Goal: Information Seeking & Learning: Learn about a topic

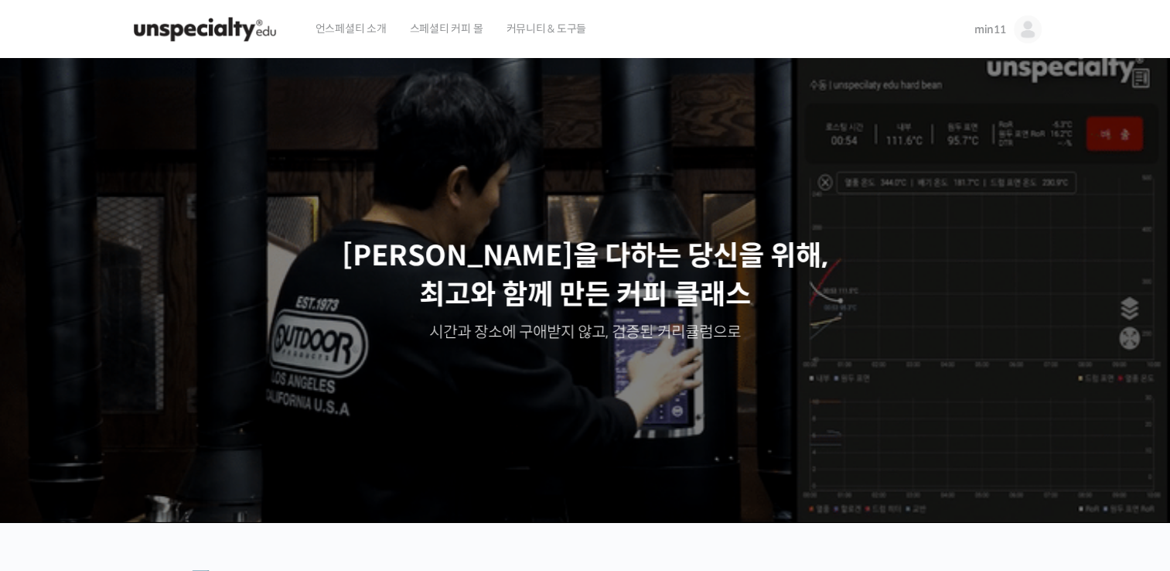
click at [1032, 16] on img at bounding box center [1028, 29] width 28 height 28
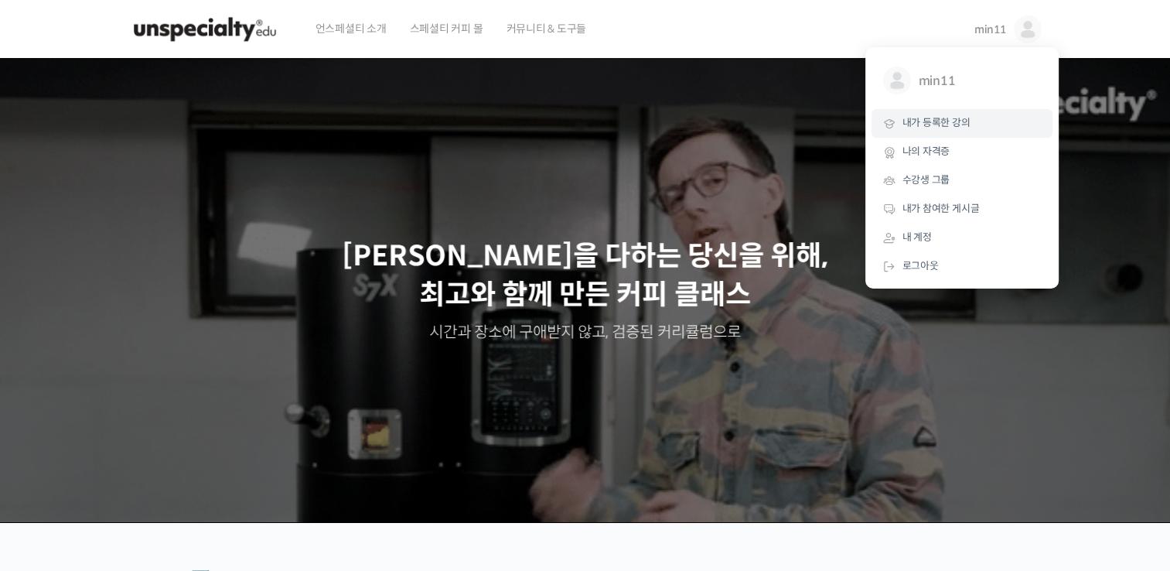
click at [943, 116] on span "내가 등록한 강의" at bounding box center [936, 122] width 68 height 13
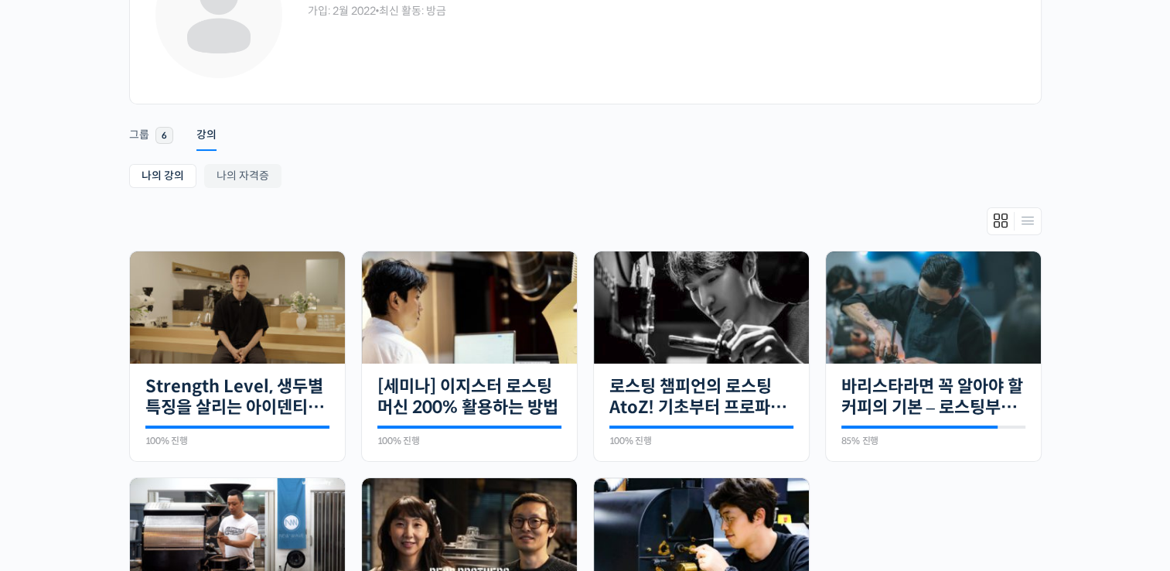
scroll to position [148, 0]
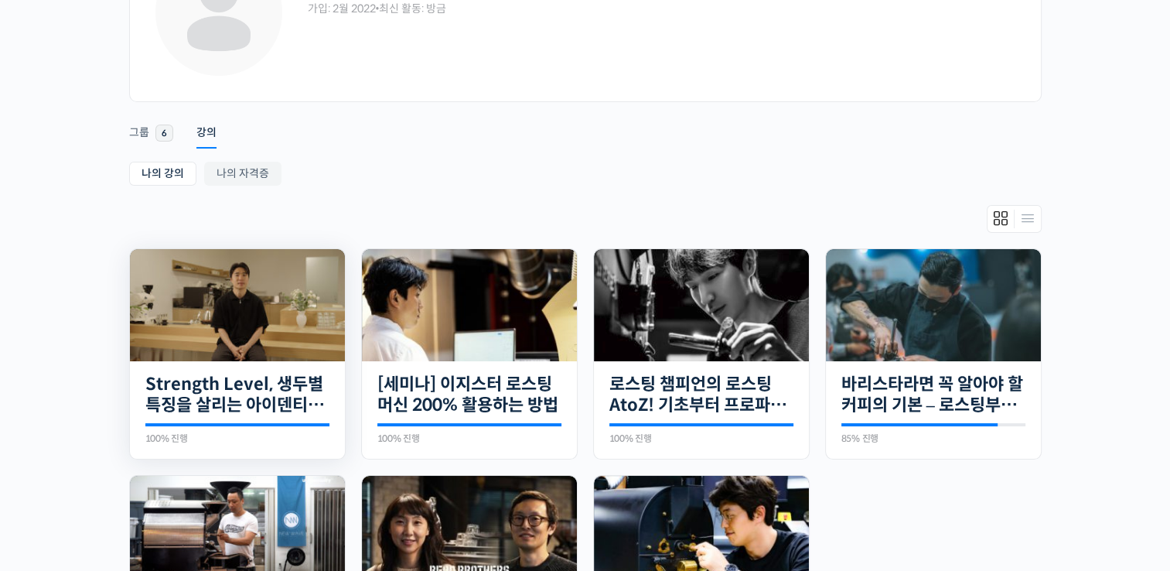
click at [338, 306] on img at bounding box center [237, 305] width 215 height 112
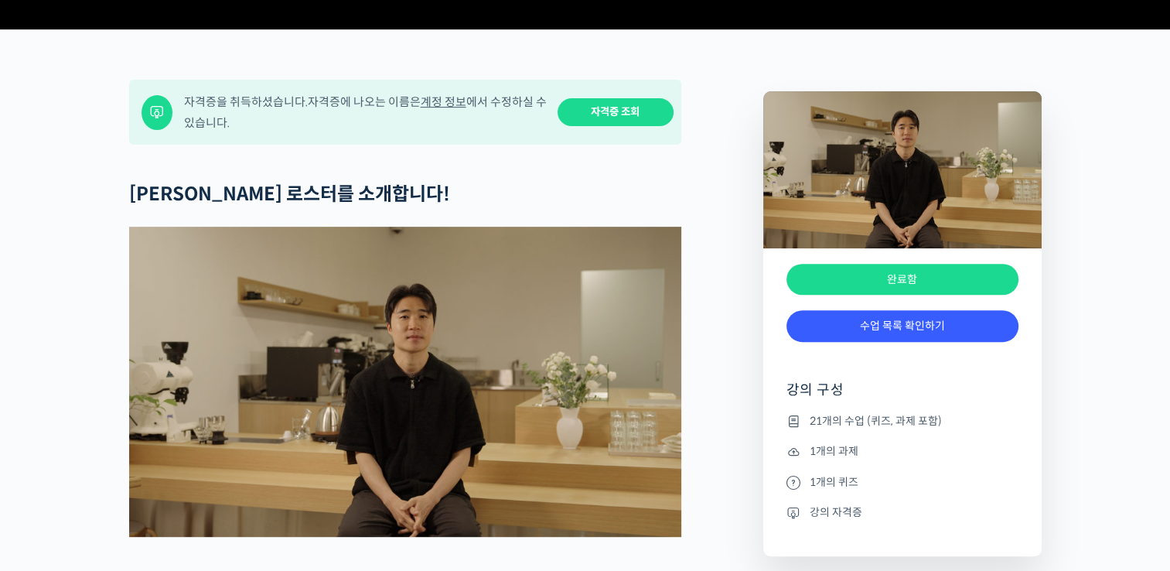
scroll to position [569, 0]
click at [858, 342] on link "수업 목록 확인하기" at bounding box center [902, 326] width 232 height 32
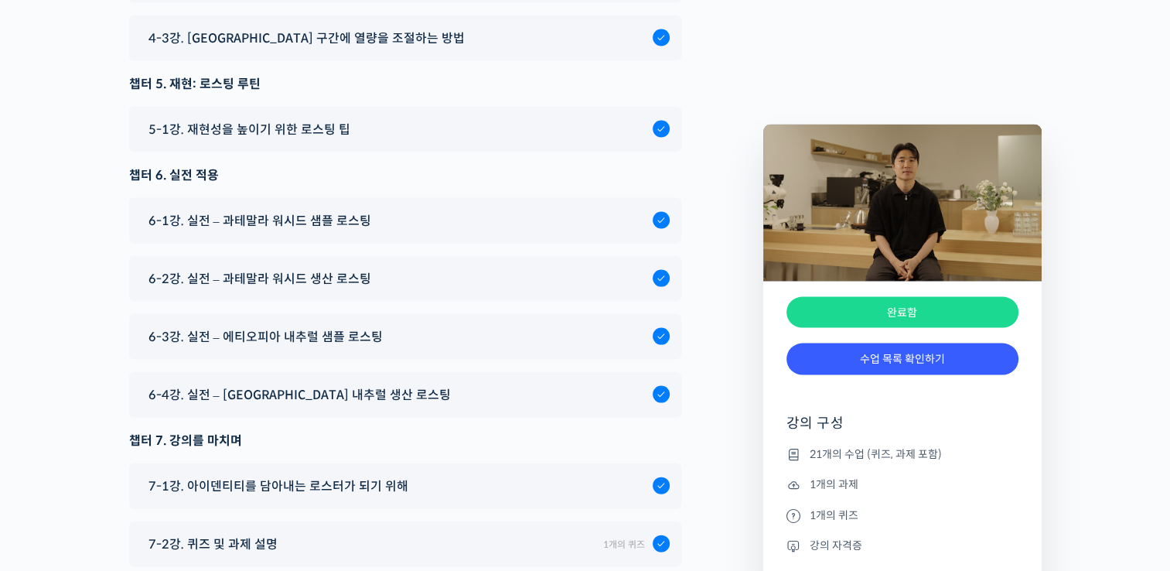
scroll to position [9098, 0]
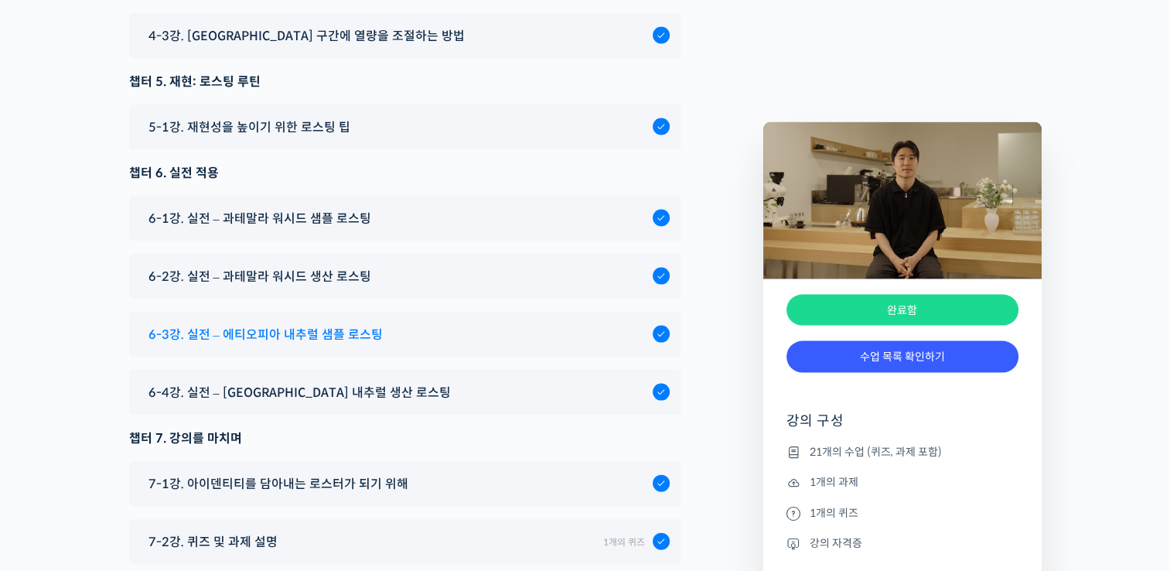
click at [332, 324] on span "6-3강. 실전 – 에티오피아 내추럴 샘플 로스팅" at bounding box center [265, 334] width 234 height 21
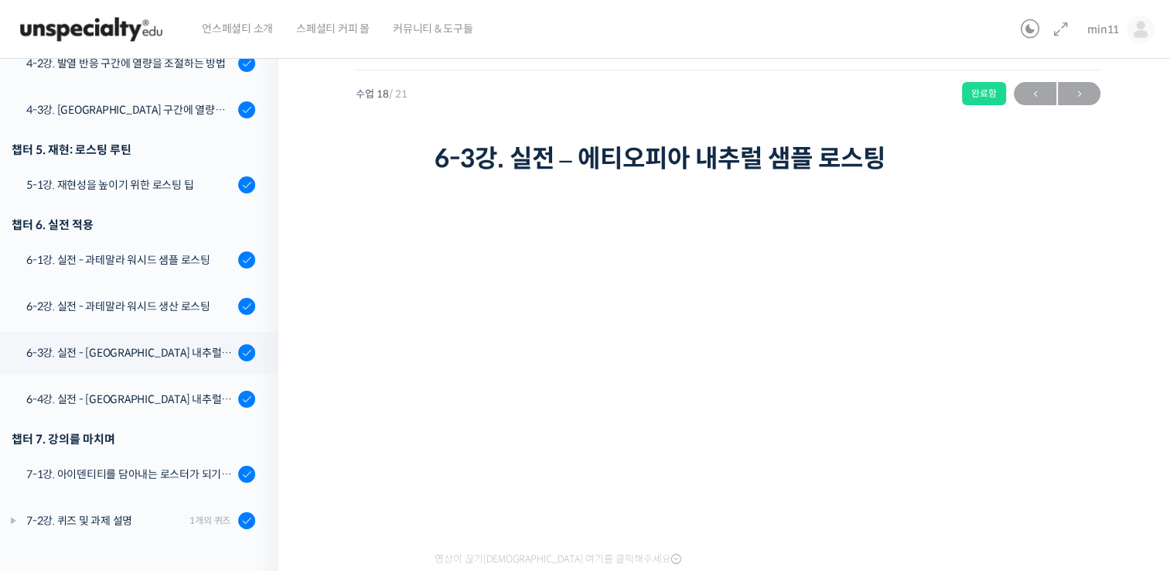
scroll to position [806, 0]
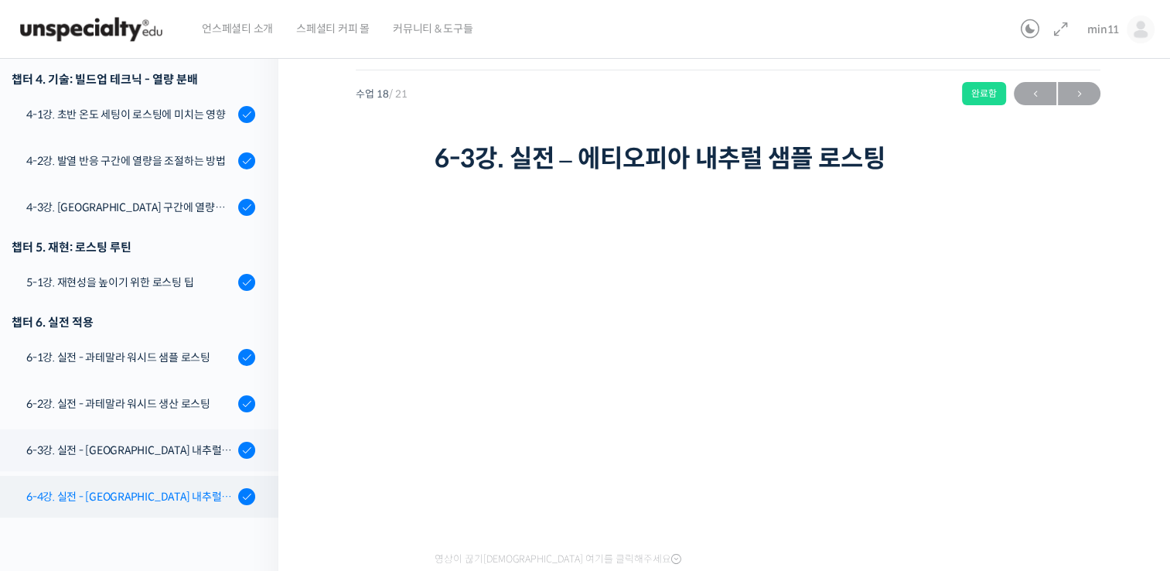
click at [193, 488] on div "6-4강. 실전 - 에티오피아 내추럴 생산 로스팅" at bounding box center [129, 496] width 207 height 17
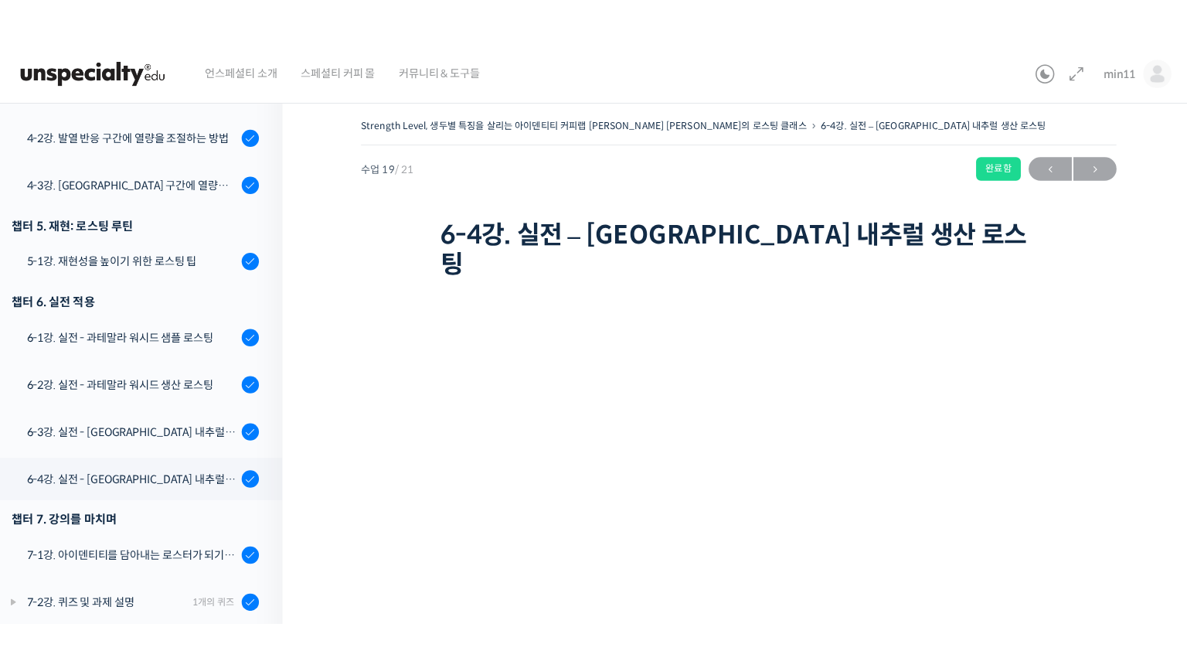
scroll to position [806, 0]
